Goal: Information Seeking & Learning: Learn about a topic

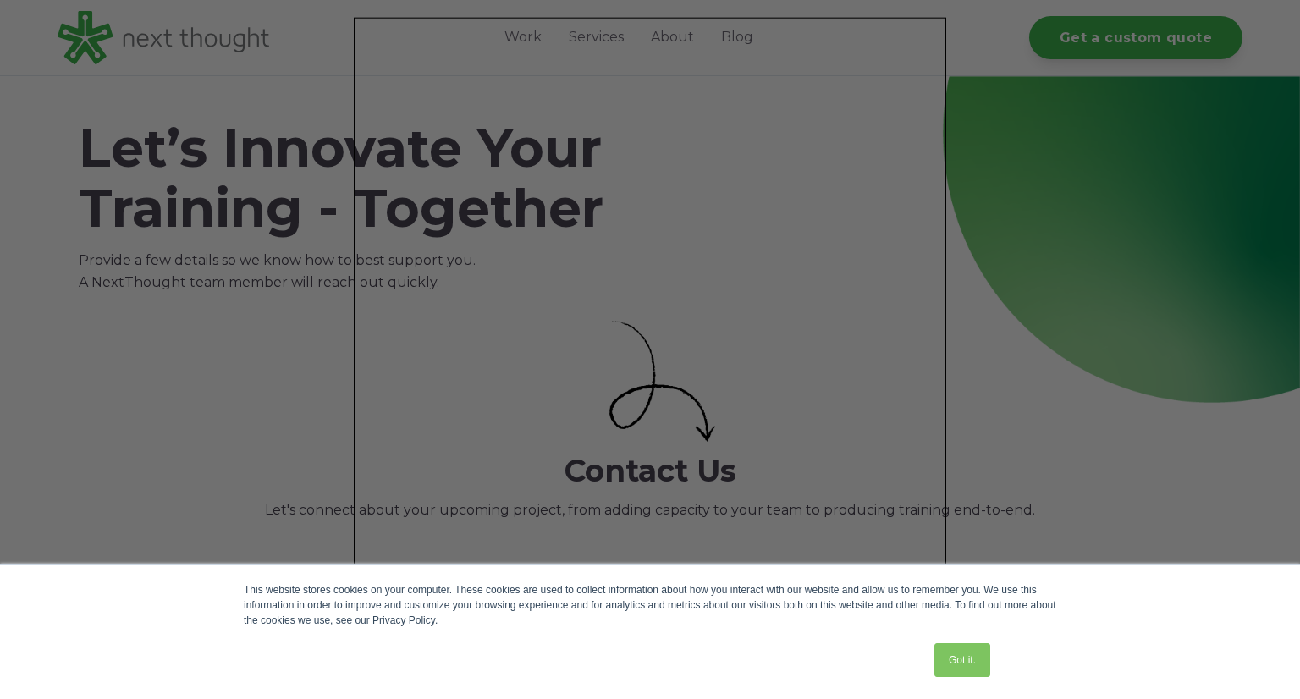
drag, startPoint x: 1157, startPoint y: 481, endPoint x: 1083, endPoint y: 564, distance: 110.9
click at [1148, 499] on div at bounding box center [656, 353] width 1312 height 706
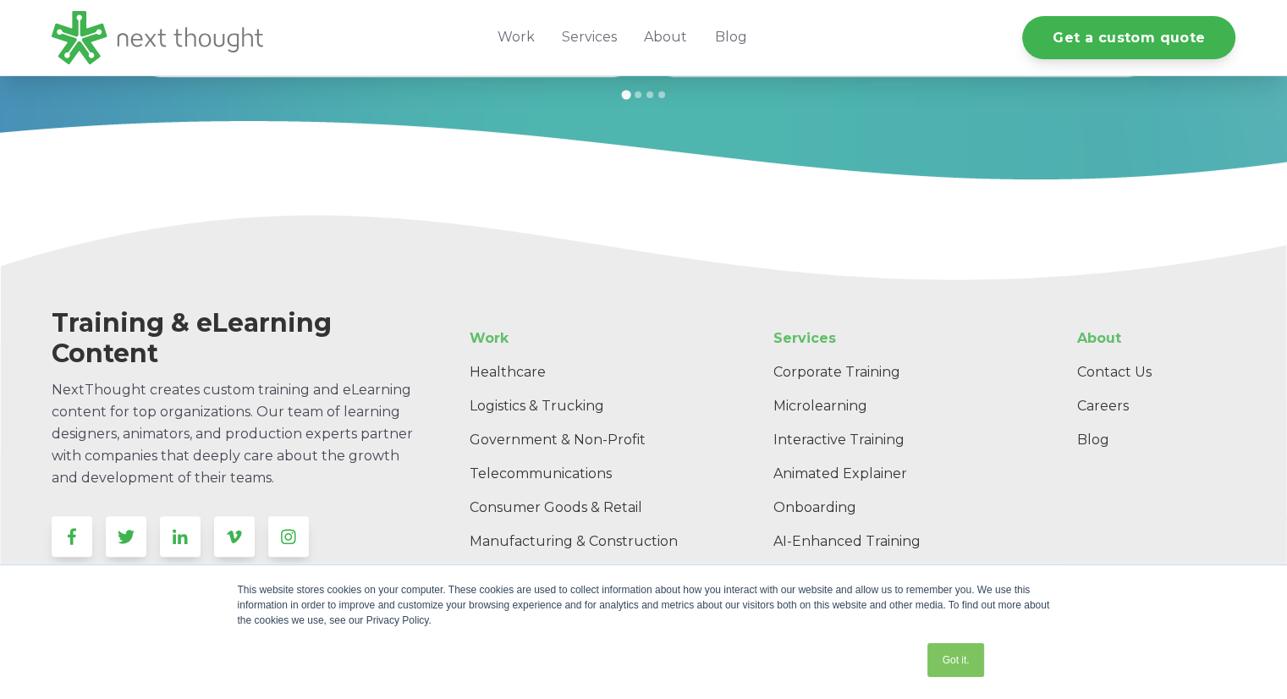
scroll to position [1960, 0]
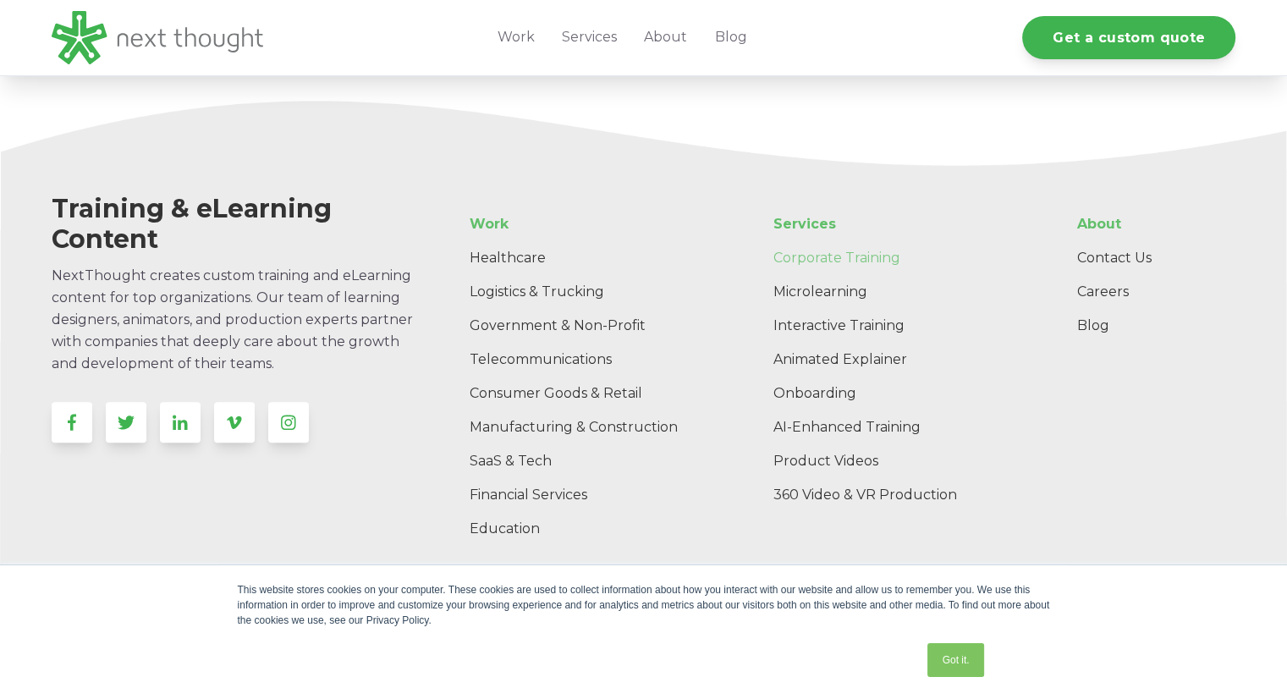
click at [826, 261] on link "Corporate Training" at bounding box center [896, 258] width 273 height 34
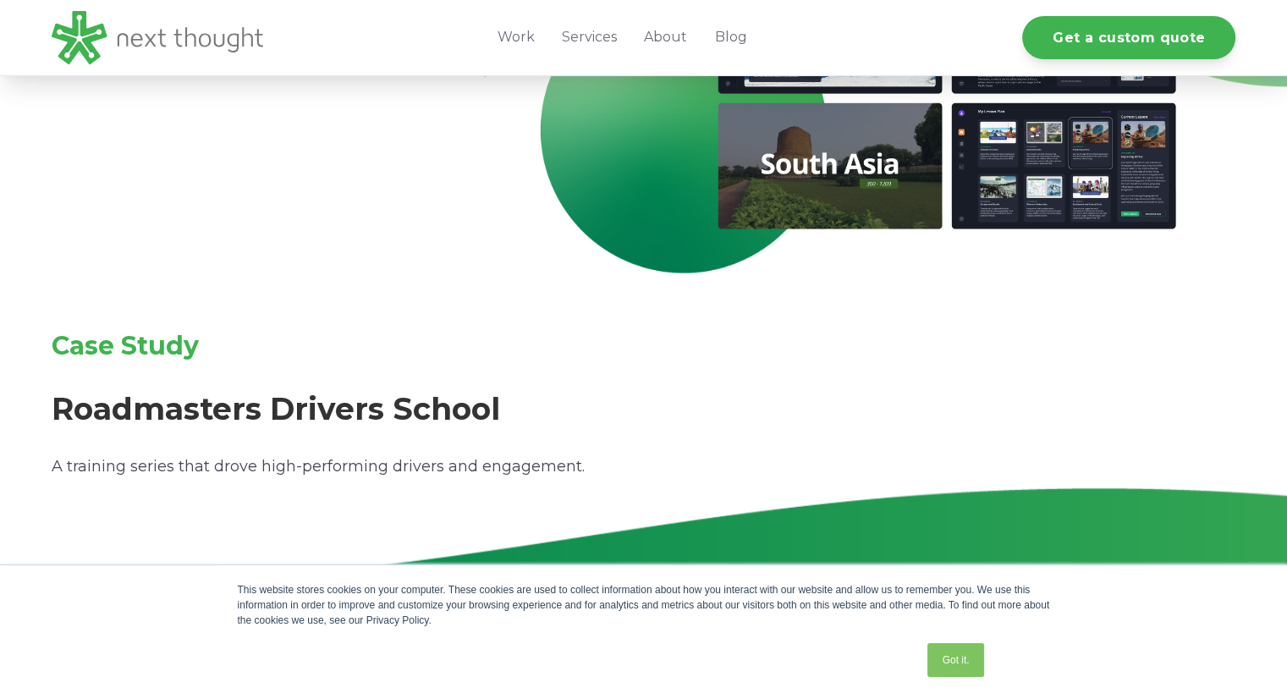
scroll to position [1338, 0]
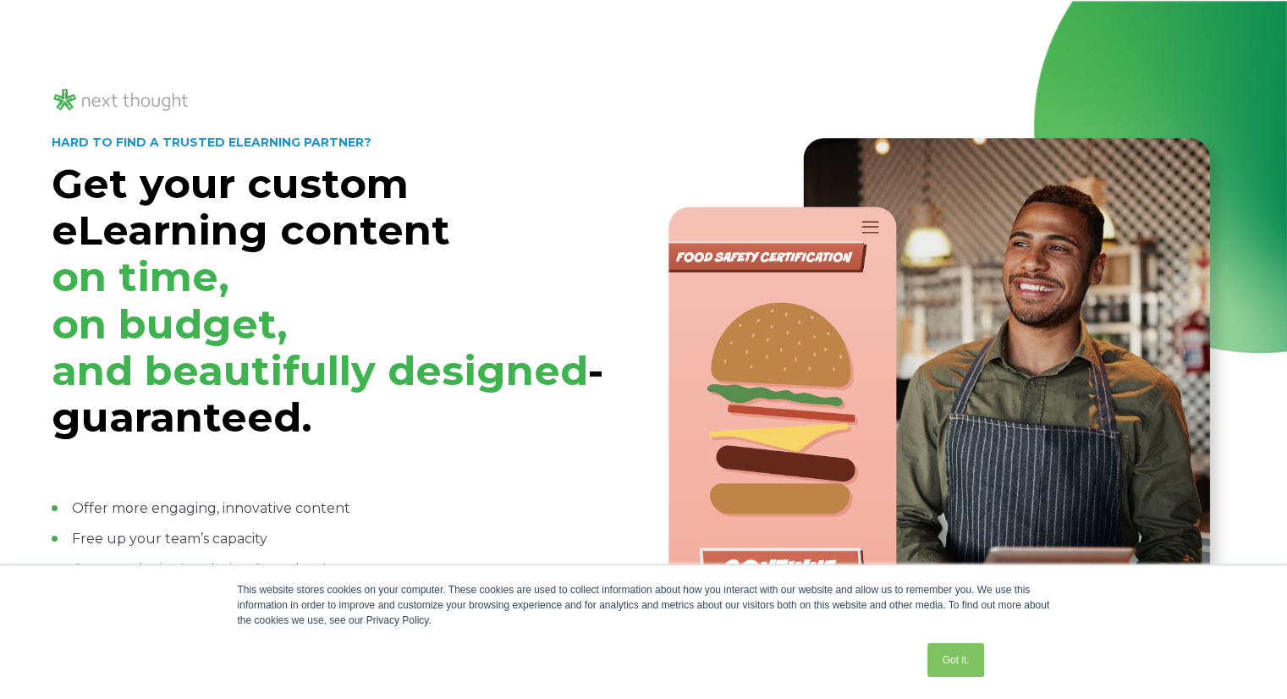
click at [870, 250] on img at bounding box center [946, 417] width 577 height 577
